Goal: Task Accomplishment & Management: Use online tool/utility

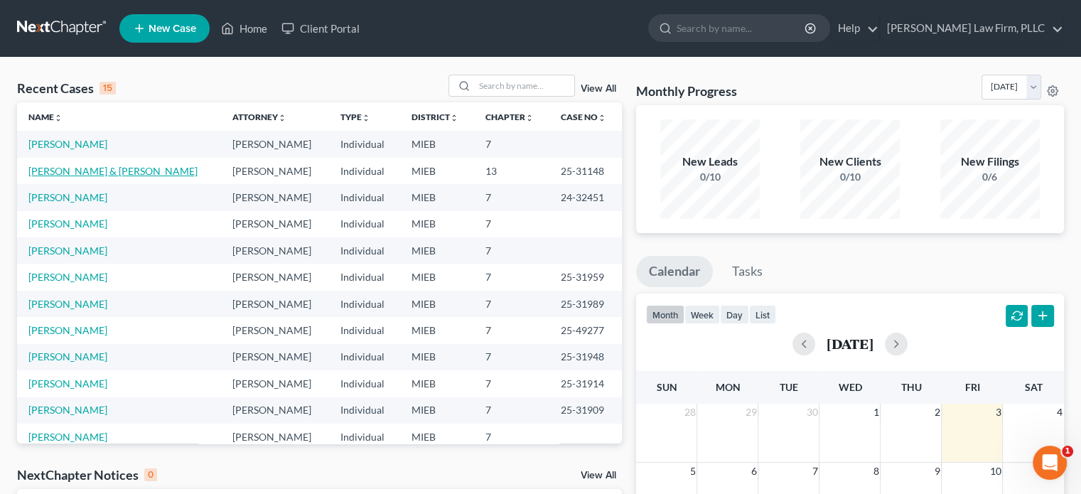
click at [144, 170] on link "[PERSON_NAME] & [PERSON_NAME]" at bounding box center [112, 171] width 169 height 12
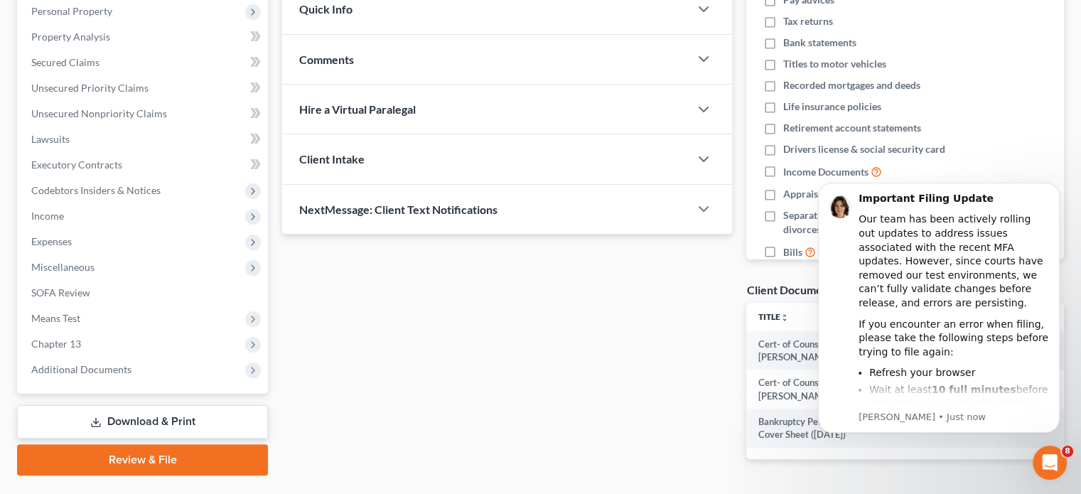
scroll to position [284, 0]
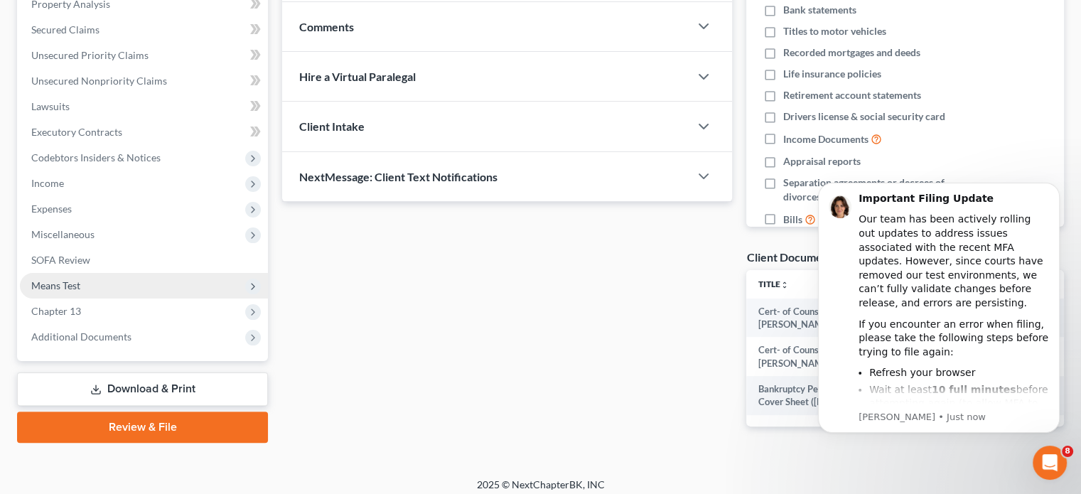
click at [121, 295] on span "Means Test" at bounding box center [144, 286] width 248 height 26
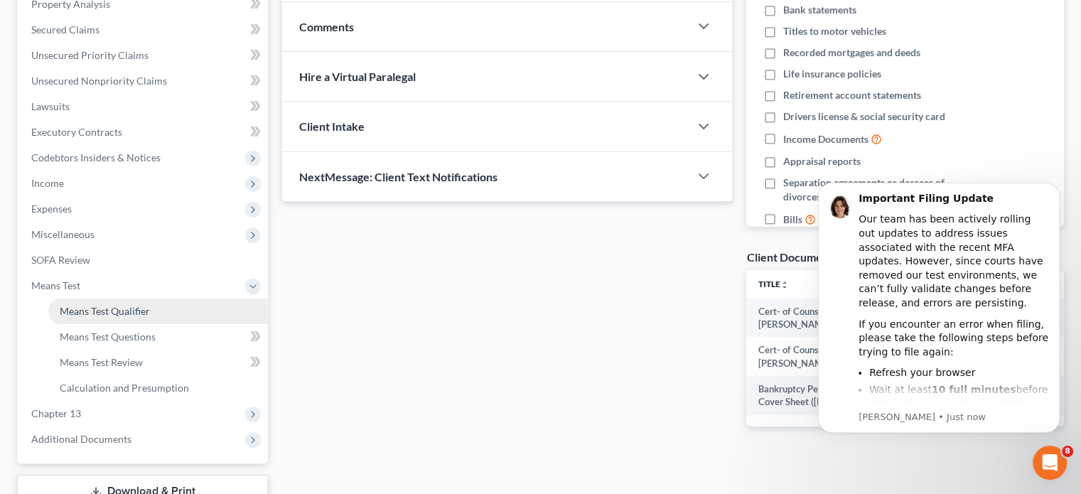
click at [120, 307] on span "Means Test Qualifier" at bounding box center [105, 311] width 90 height 12
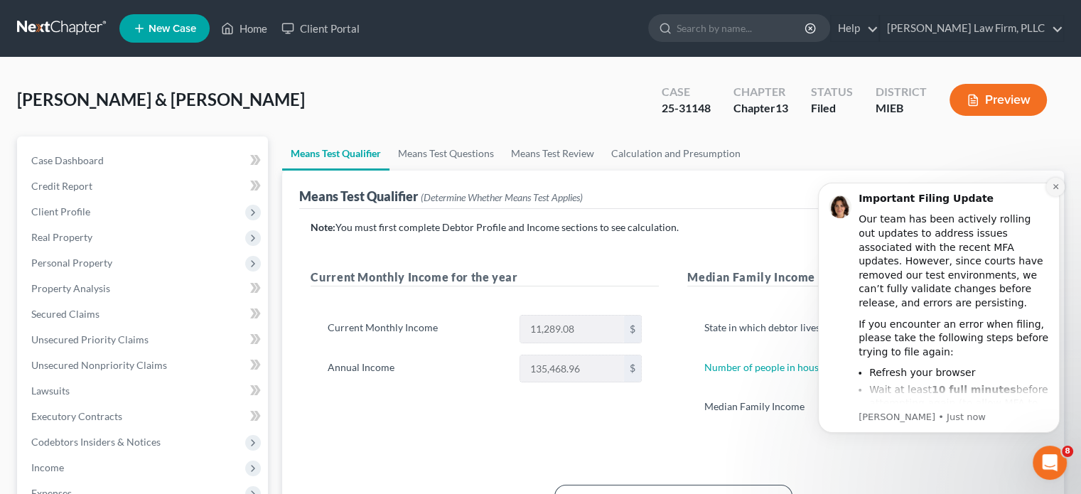
click at [1063, 187] on button "Dismiss notification" at bounding box center [1055, 187] width 18 height 18
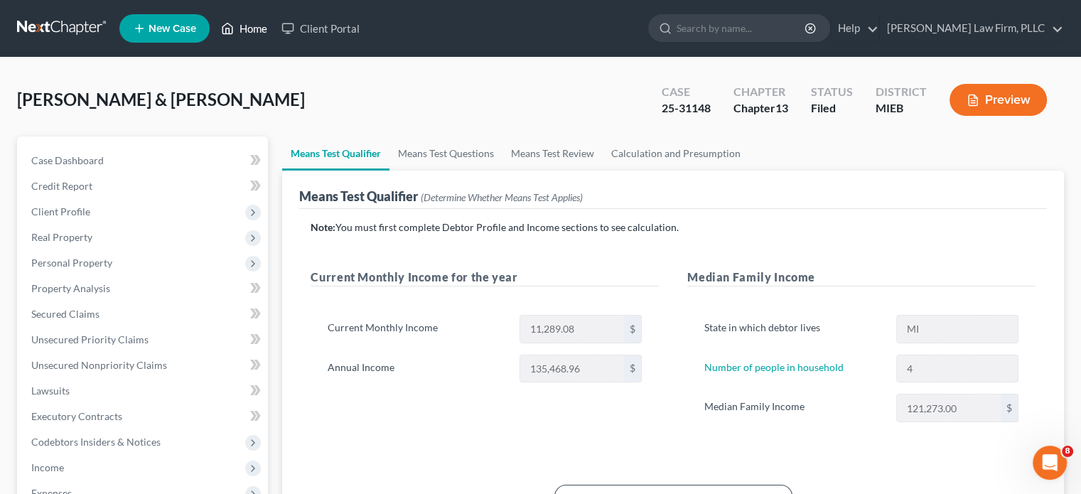
click at [242, 21] on link "Home" at bounding box center [244, 29] width 60 height 26
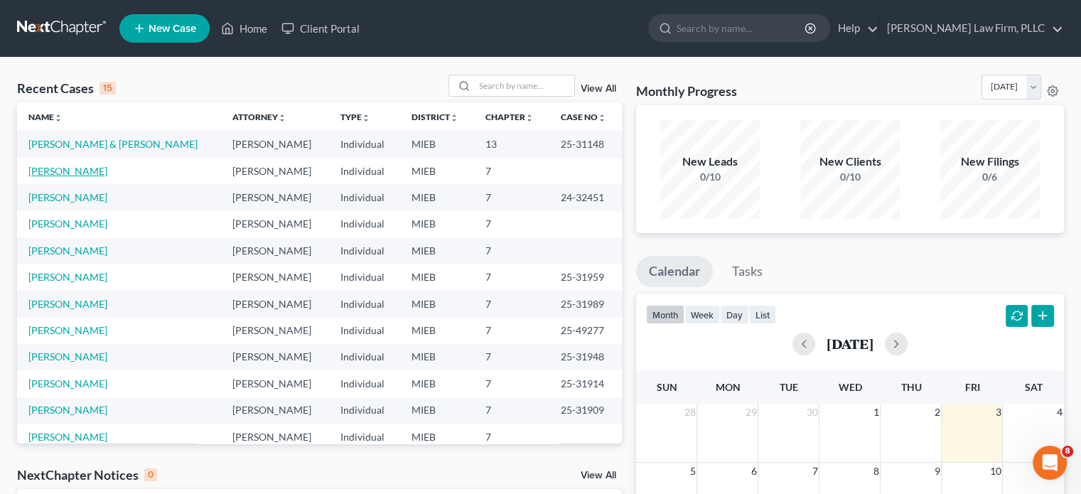
click at [73, 166] on link "[PERSON_NAME]" at bounding box center [67, 171] width 79 height 12
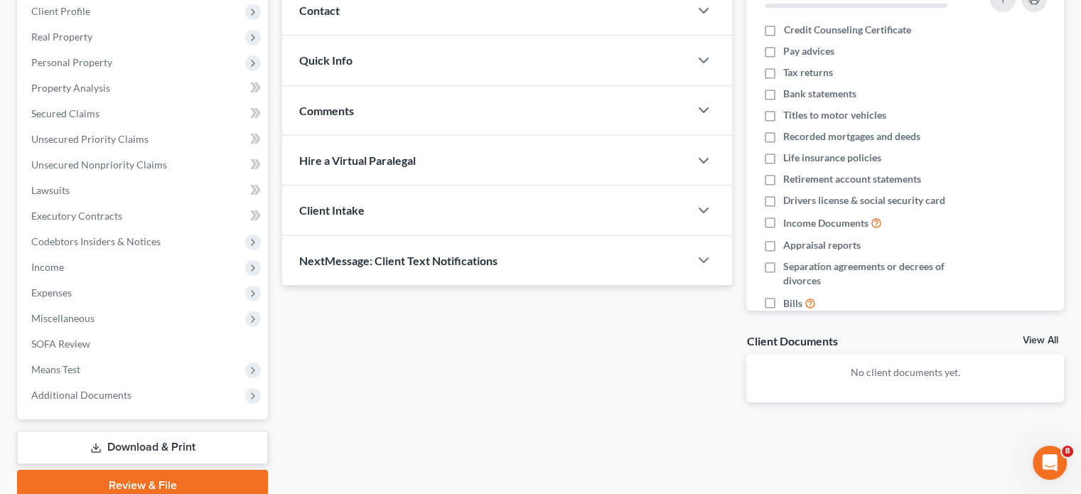
scroll to position [213, 0]
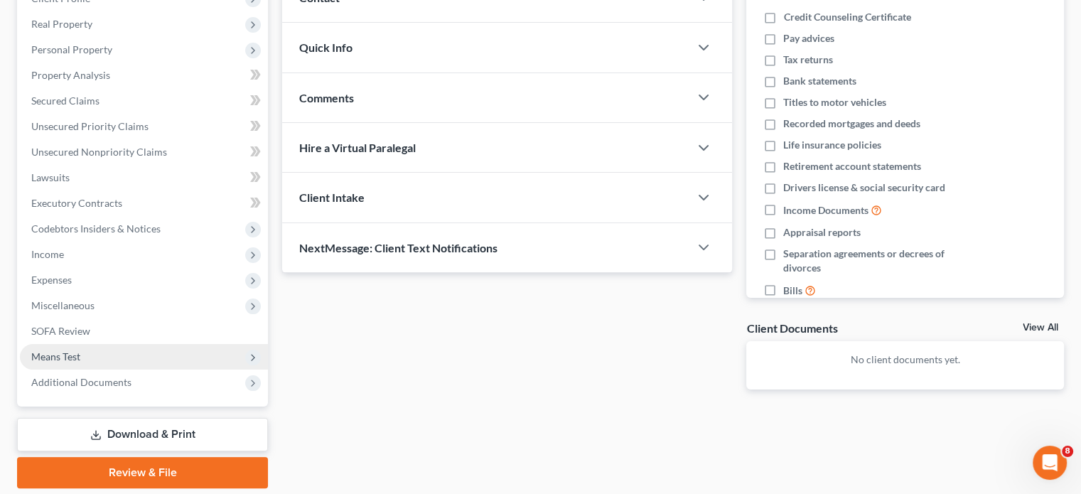
click at [87, 352] on span "Means Test" at bounding box center [144, 357] width 248 height 26
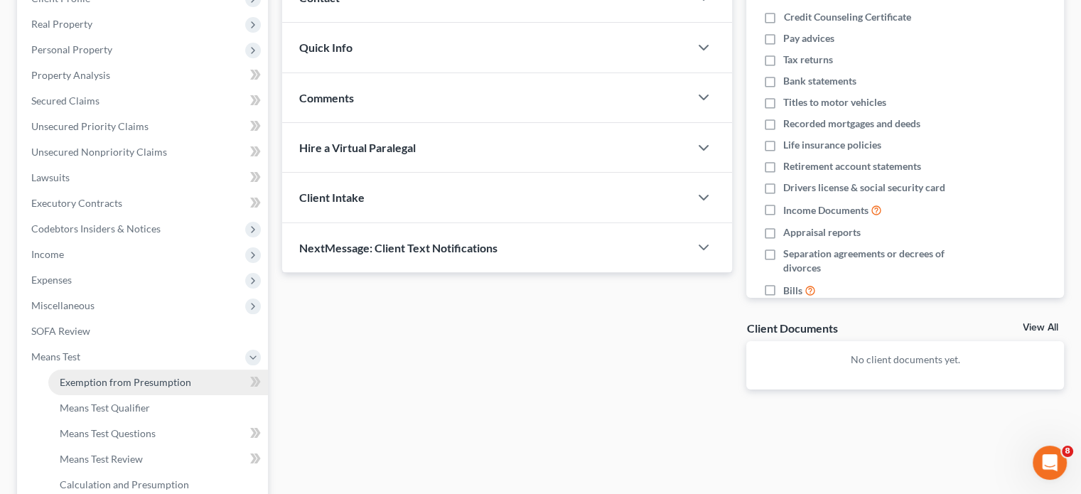
click at [109, 381] on span "Exemption from Presumption" at bounding box center [125, 382] width 131 height 12
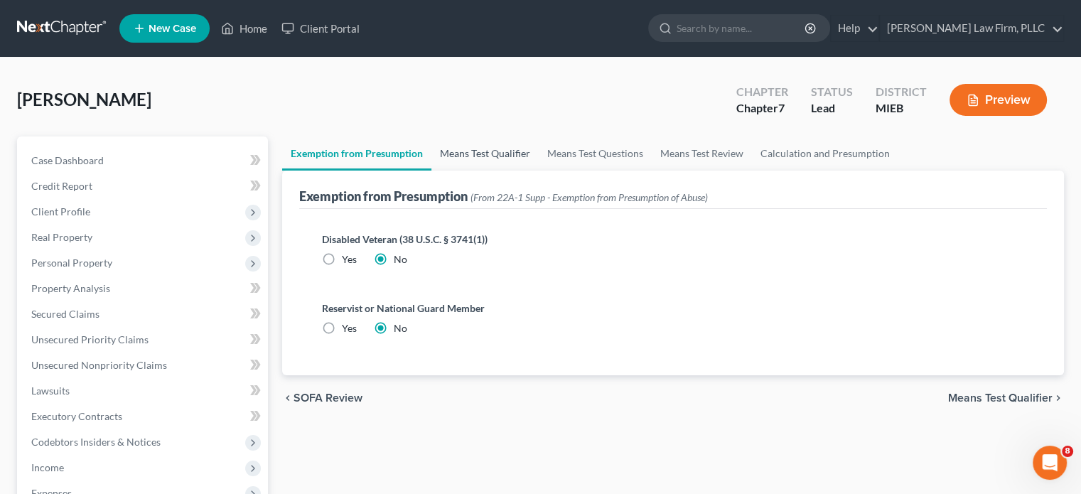
click at [492, 149] on link "Means Test Qualifier" at bounding box center [484, 153] width 107 height 34
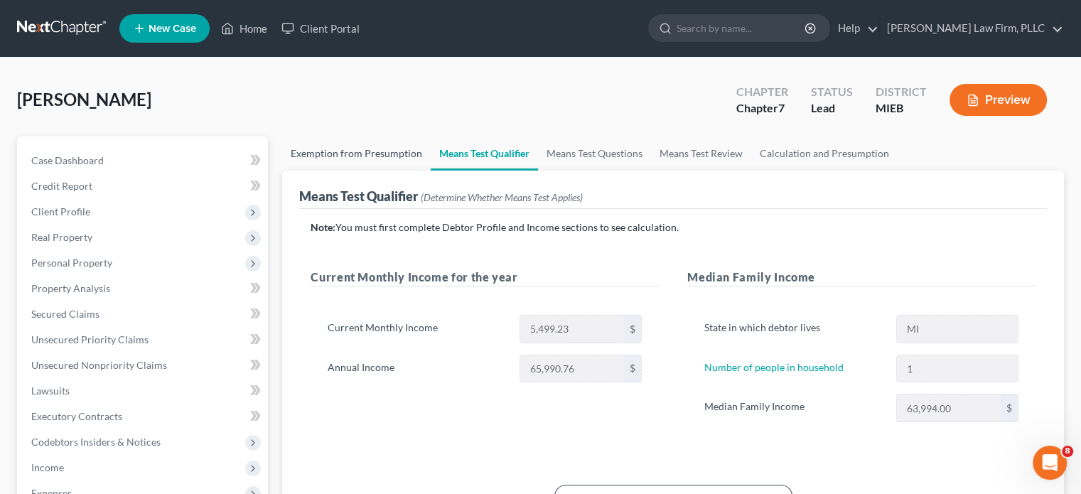
click at [343, 150] on link "Exemption from Presumption" at bounding box center [356, 153] width 149 height 34
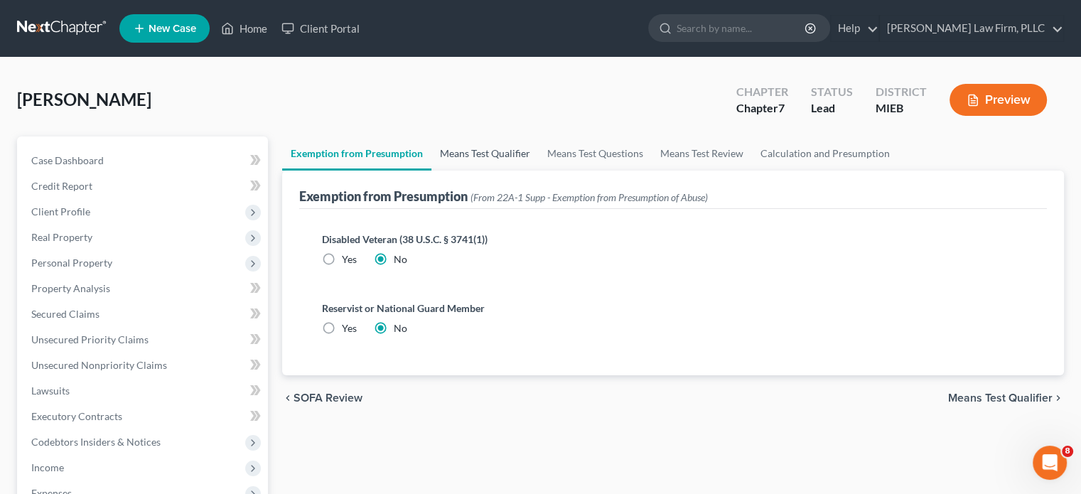
click at [492, 147] on link "Means Test Qualifier" at bounding box center [484, 153] width 107 height 34
